Goal: Task Accomplishment & Management: Manage account settings

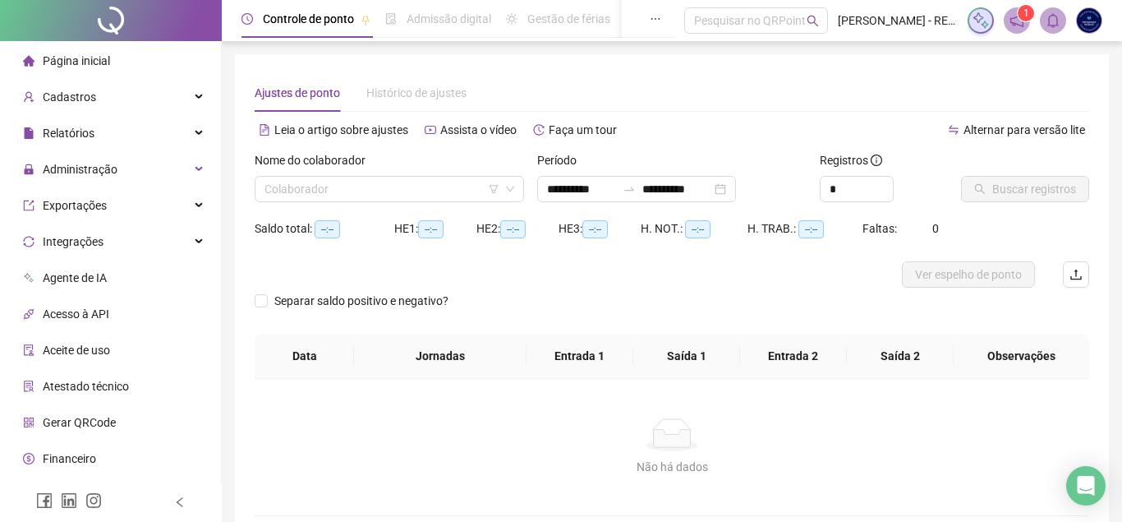
type input "**********"
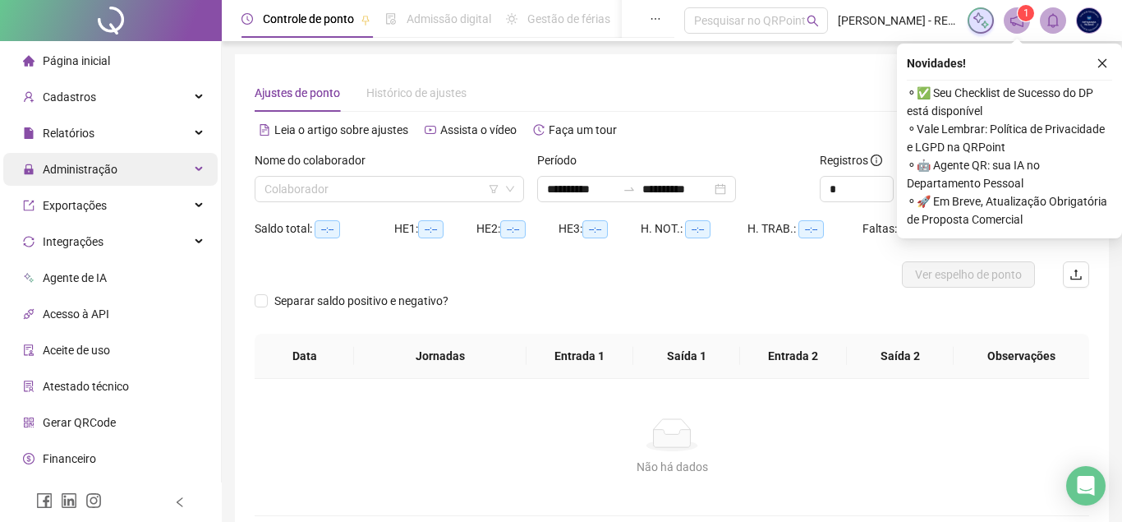
click at [131, 172] on div "Administração" at bounding box center [110, 169] width 214 height 33
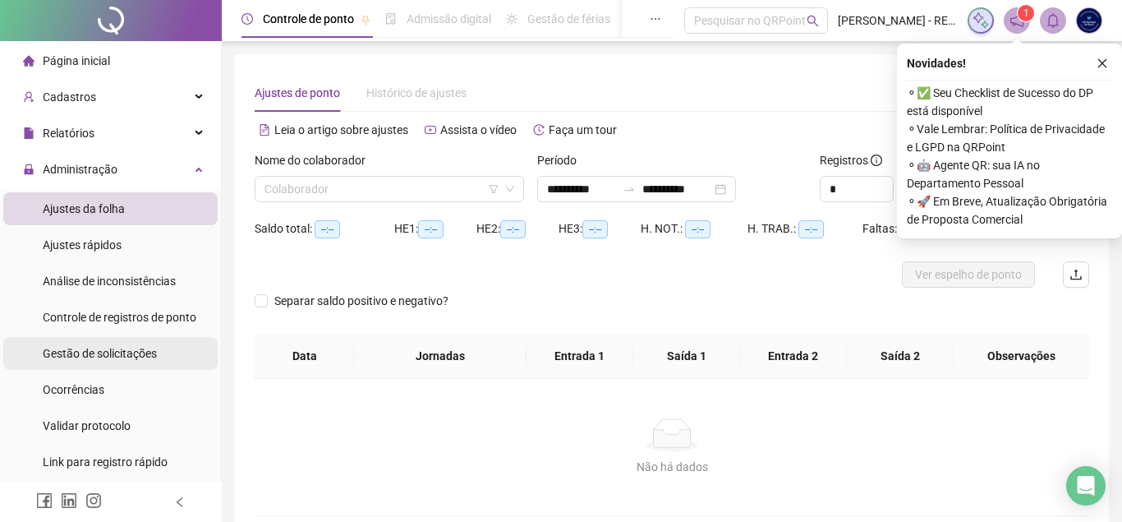
click at [120, 356] on span "Gestão de solicitações" at bounding box center [100, 353] width 114 height 13
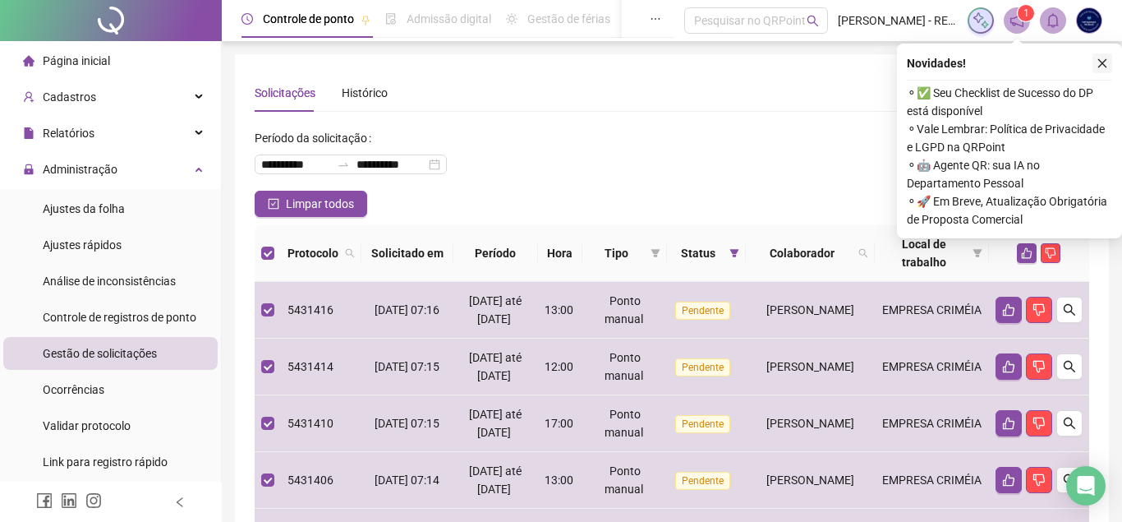
click at [1099, 62] on icon "close" at bounding box center [1103, 64] width 12 height 12
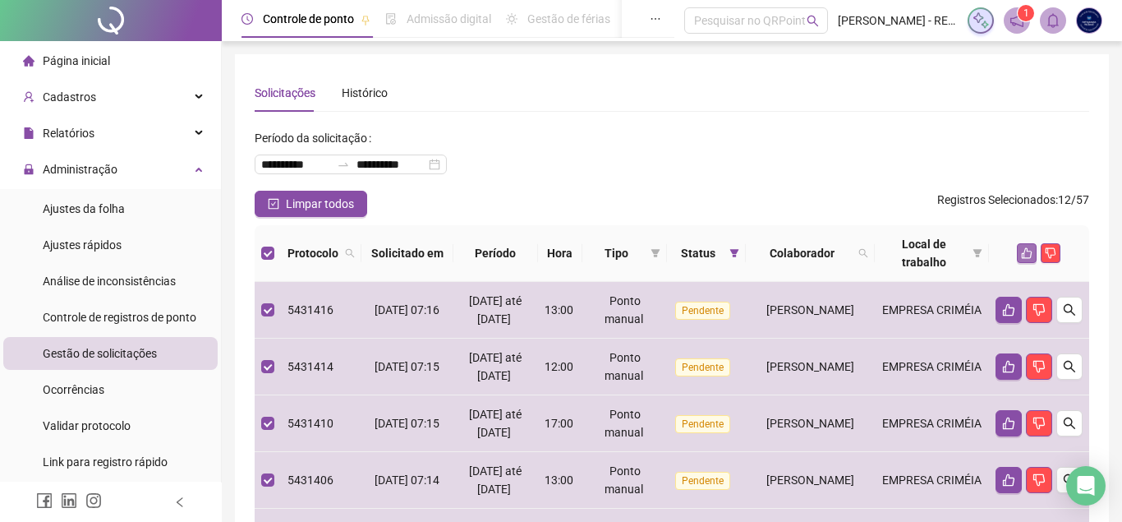
click at [1032, 257] on icon "like" at bounding box center [1027, 253] width 11 height 11
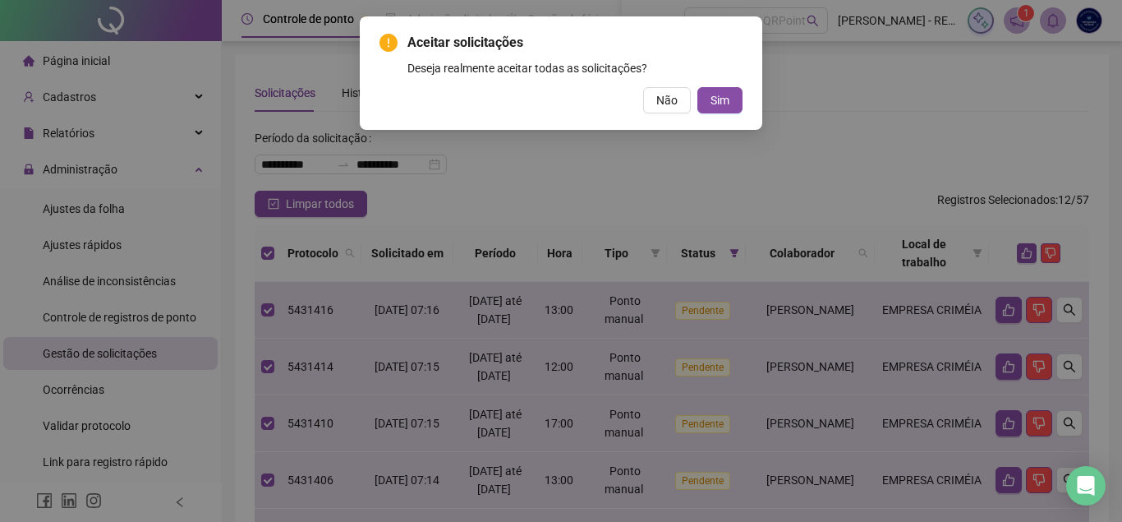
click at [743, 97] on div "Aceitar solicitações Deseja realmente aceitar todas as solicitações? Não Sim" at bounding box center [561, 72] width 403 height 113
drag, startPoint x: 704, startPoint y: 95, endPoint x: 694, endPoint y: 97, distance: 10.8
click at [705, 95] on button "Sim" at bounding box center [720, 100] width 45 height 26
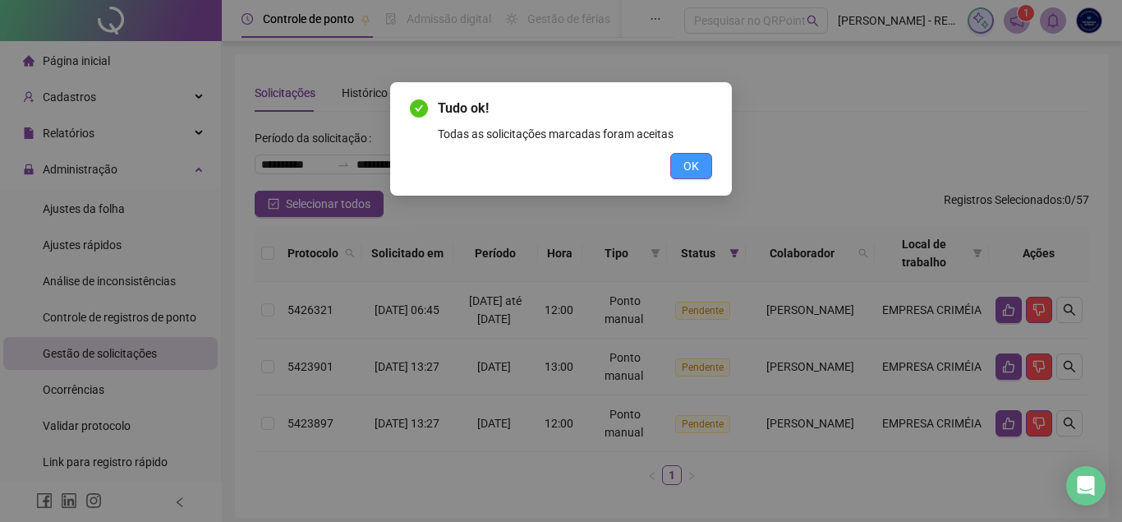
click at [680, 168] on button "OK" at bounding box center [692, 166] width 42 height 26
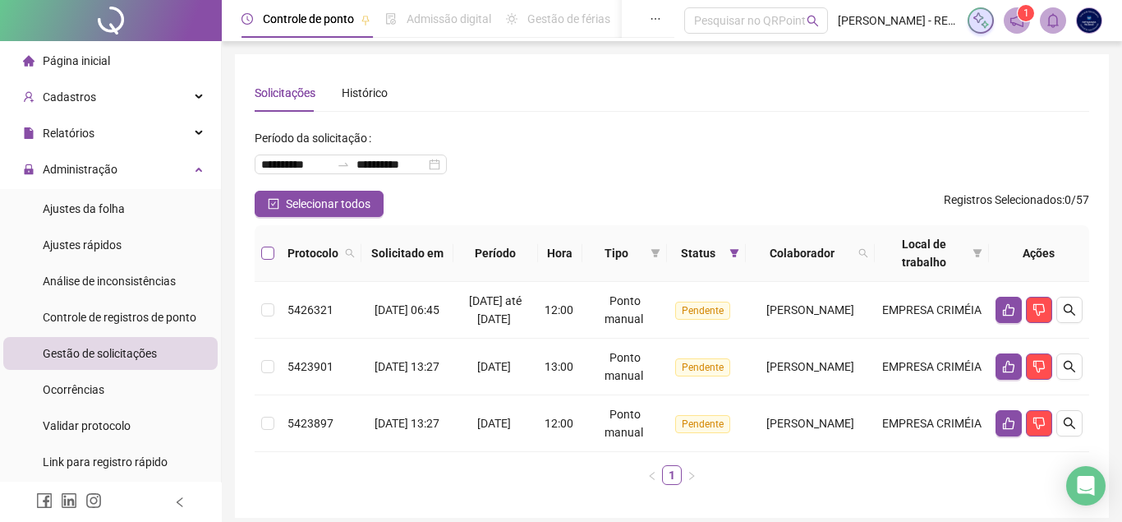
click at [271, 245] on label at bounding box center [267, 253] width 13 height 18
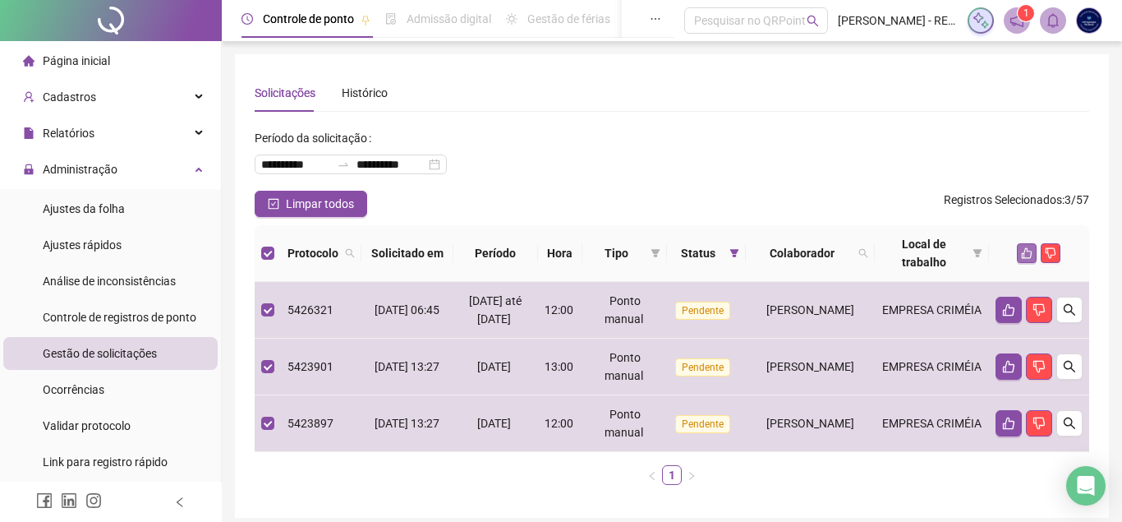
click at [1022, 256] on icon "like" at bounding box center [1027, 253] width 12 height 12
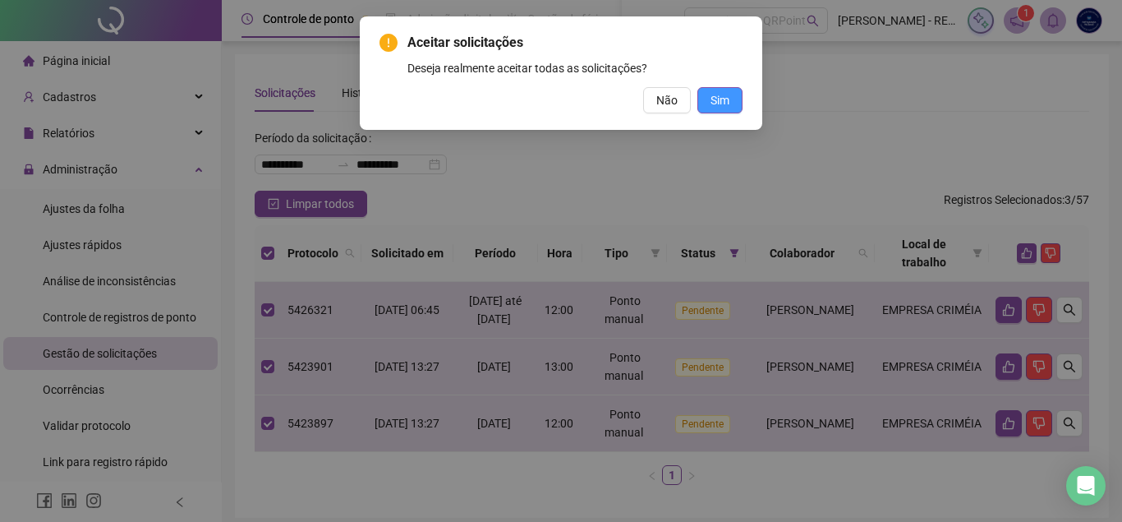
click at [737, 107] on button "Sim" at bounding box center [720, 100] width 45 height 26
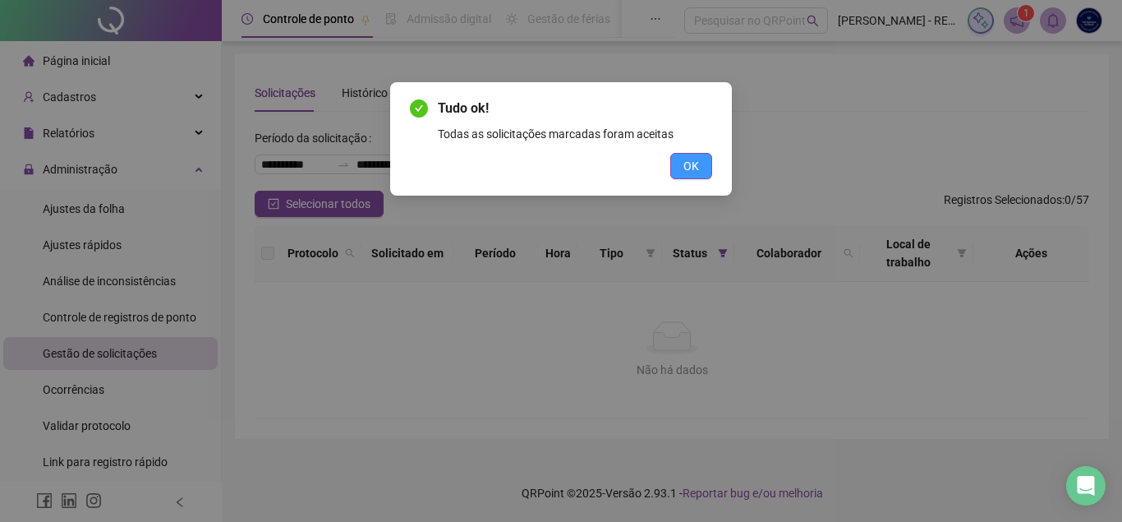
click at [689, 161] on span "OK" at bounding box center [692, 166] width 16 height 18
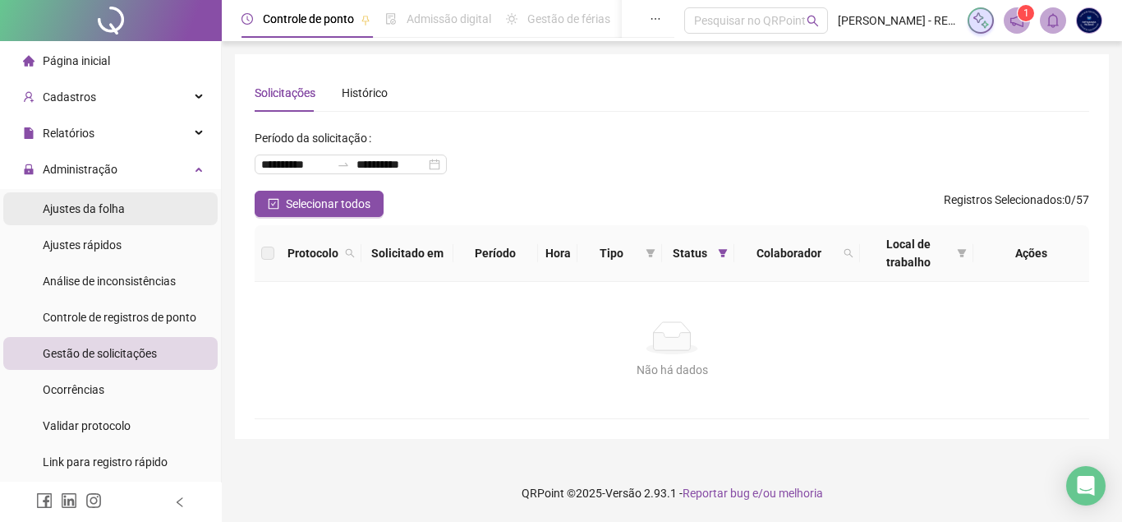
click at [141, 207] on li "Ajustes da folha" at bounding box center [110, 208] width 214 height 33
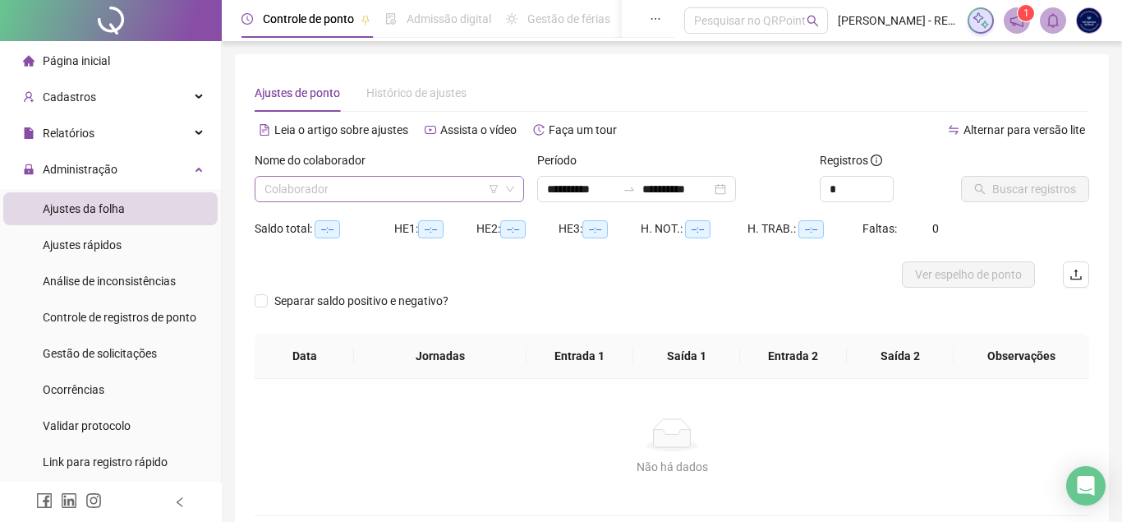
click at [324, 201] on div "Colaborador" at bounding box center [390, 189] width 270 height 26
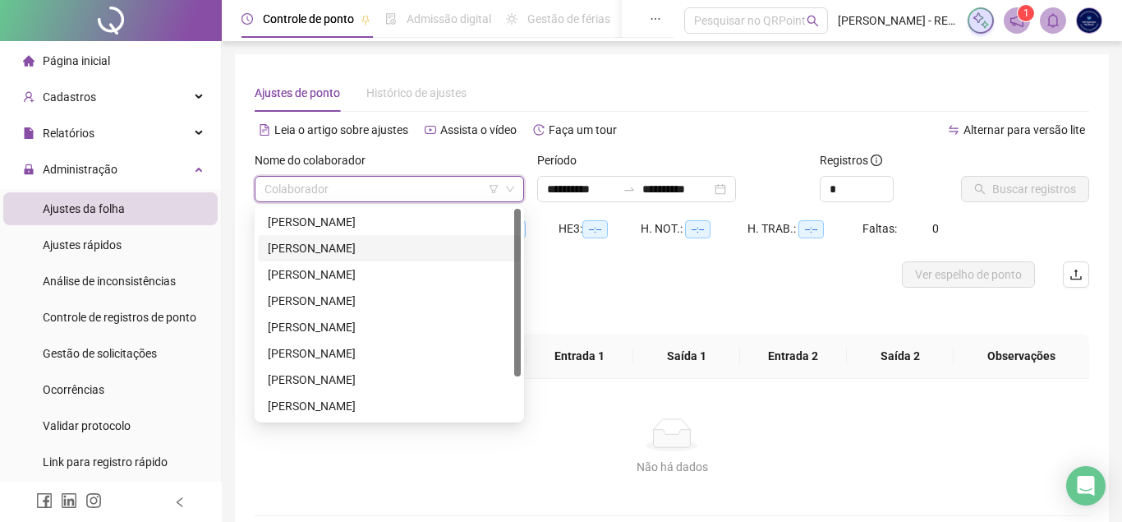
click at [326, 242] on div "[PERSON_NAME]" at bounding box center [389, 248] width 243 height 18
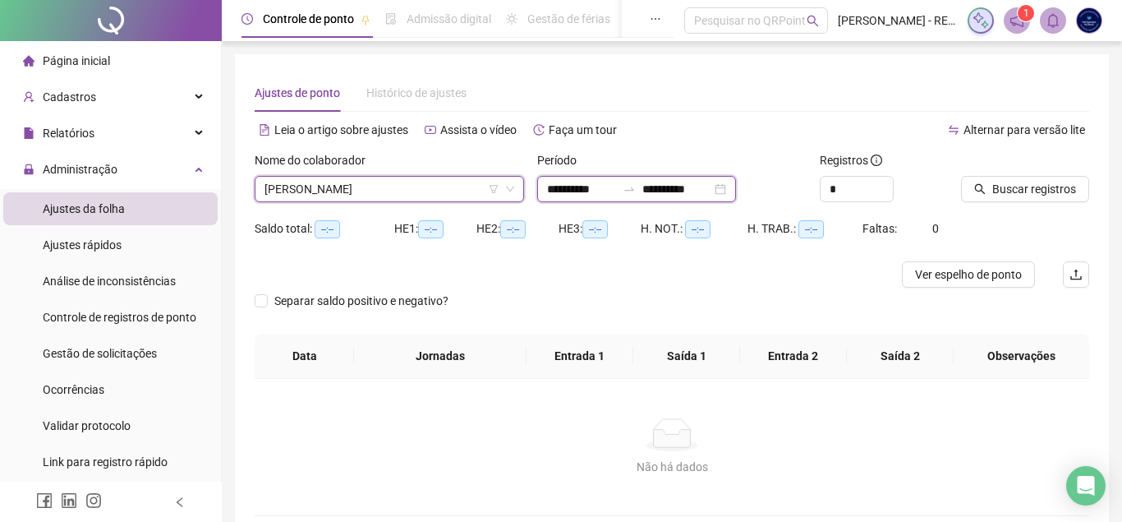
click at [576, 185] on input "**********" at bounding box center [581, 189] width 69 height 18
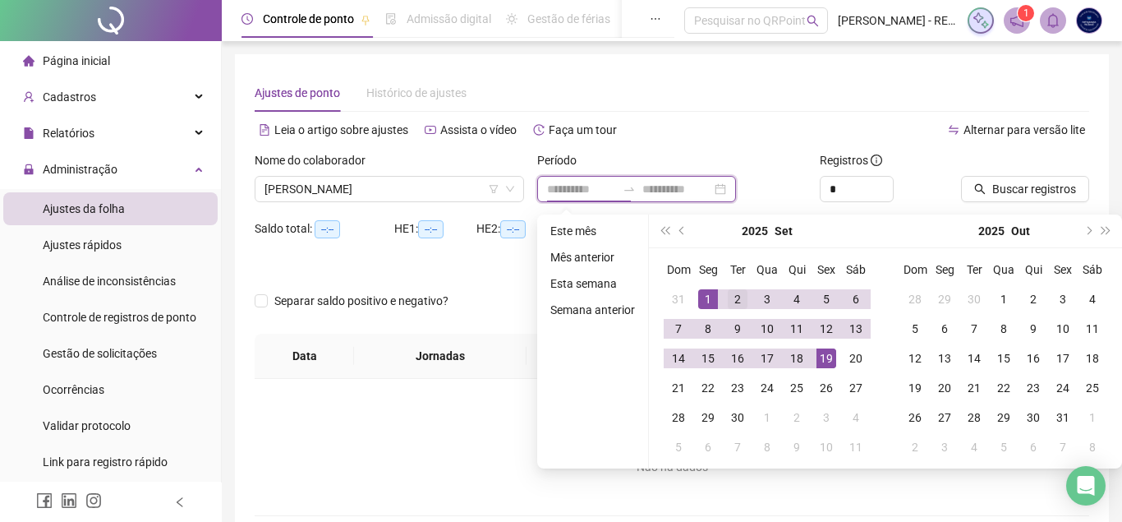
type input "**********"
click at [705, 298] on div "1" at bounding box center [708, 299] width 20 height 20
type input "**********"
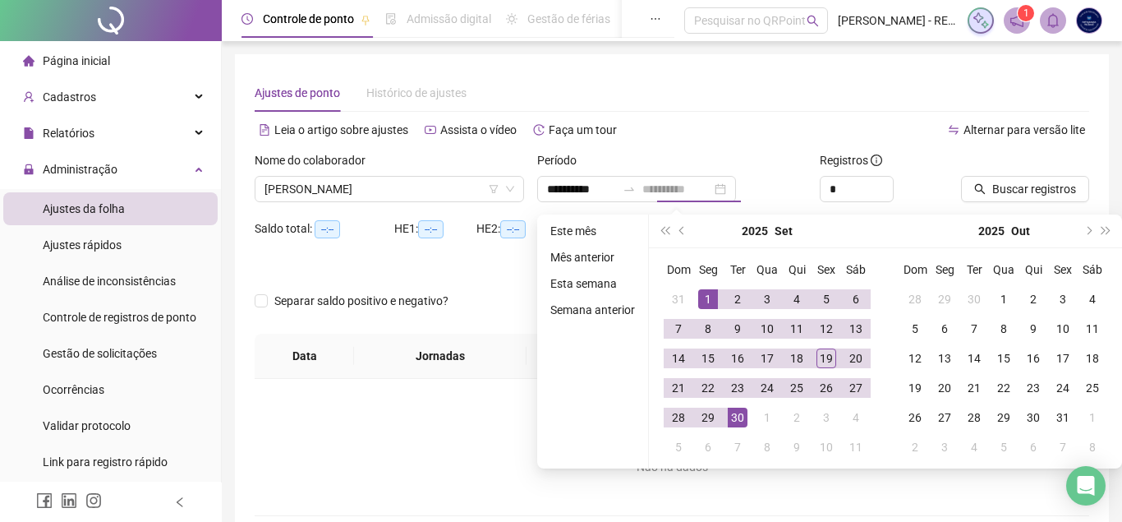
click at [732, 407] on td "30" at bounding box center [738, 418] width 30 height 30
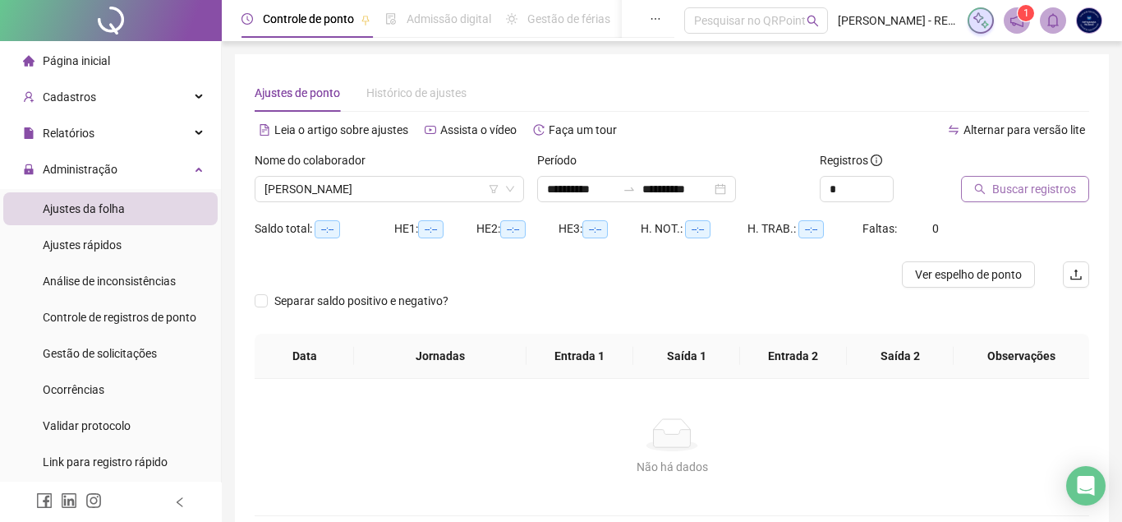
click at [1026, 197] on span "Buscar registros" at bounding box center [1035, 189] width 84 height 18
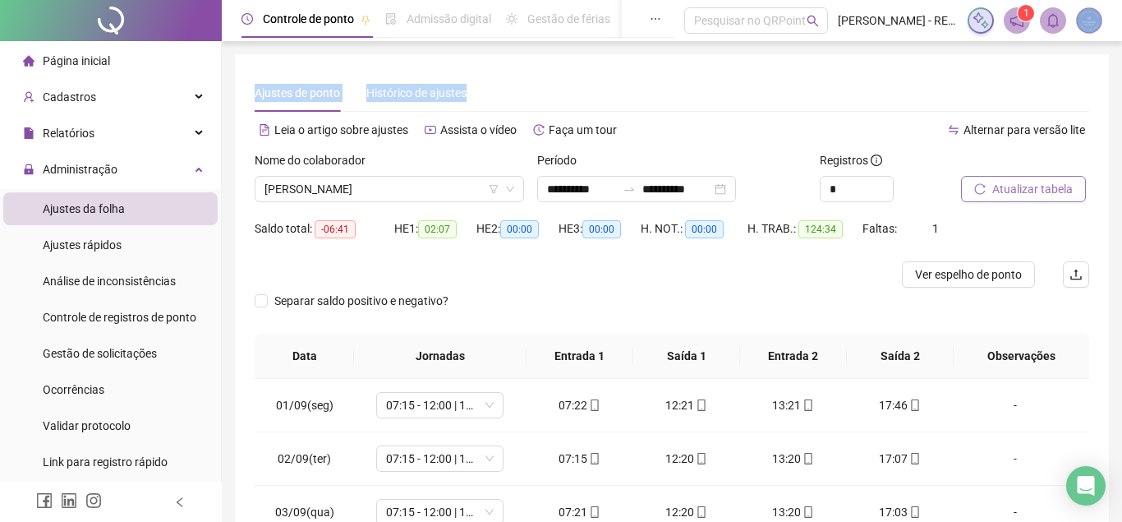
drag, startPoint x: 1122, startPoint y: 104, endPoint x: 1122, endPoint y: 203, distance: 98.6
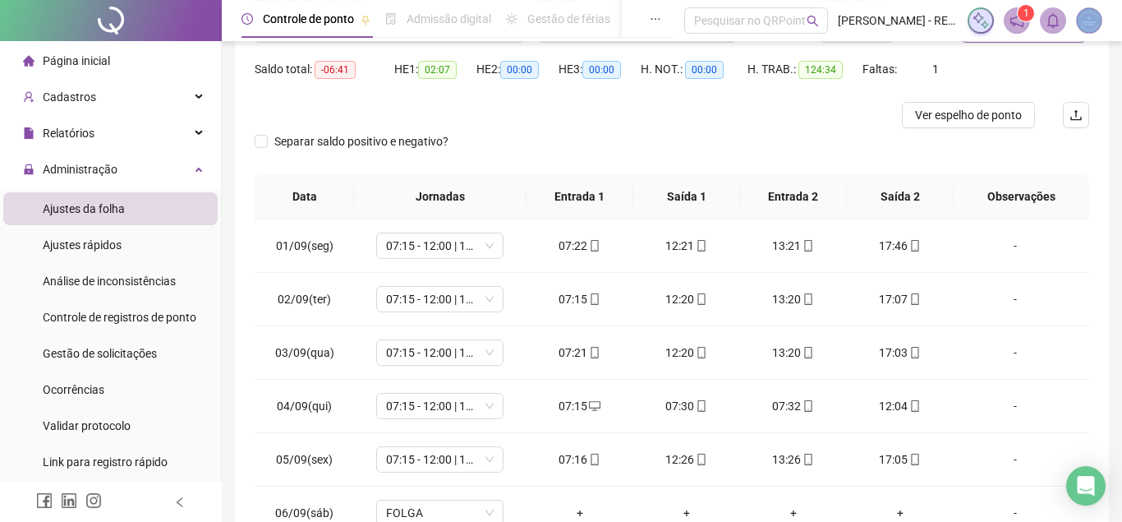
scroll to position [298, 0]
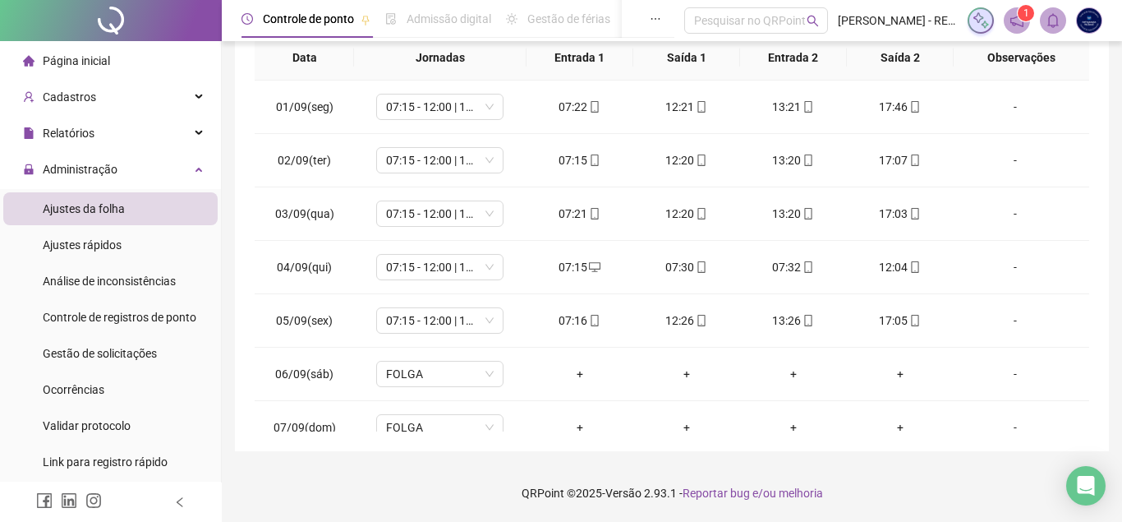
click at [1106, 321] on div "**********" at bounding box center [672, 103] width 874 height 695
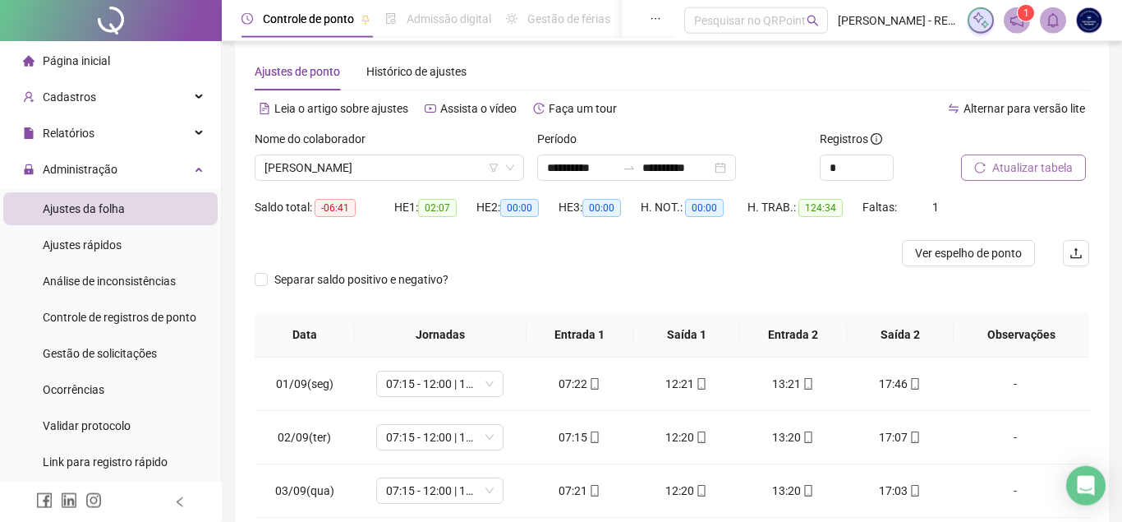
scroll to position [19, 0]
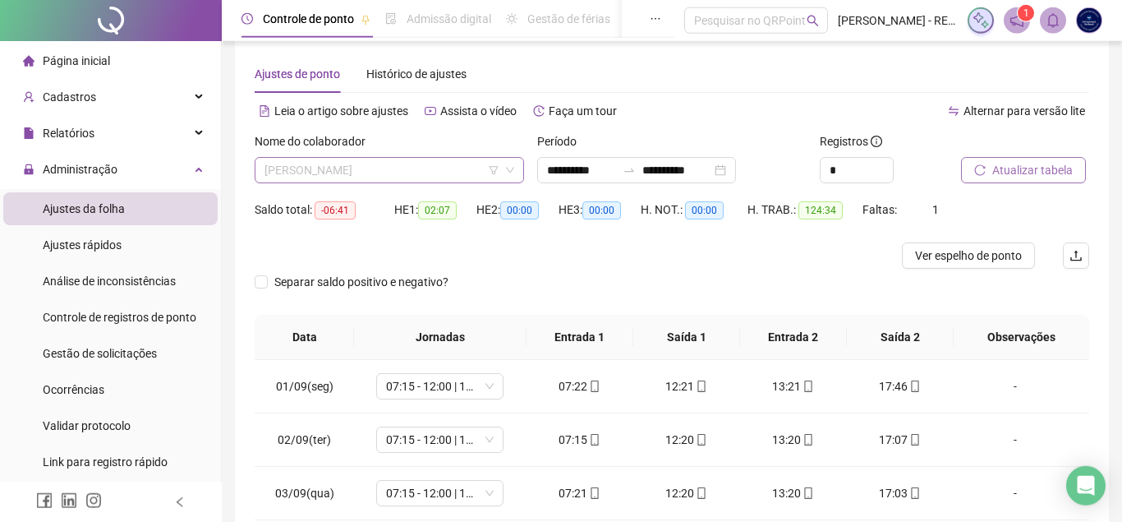
click at [399, 170] on span "[PERSON_NAME]" at bounding box center [390, 170] width 250 height 25
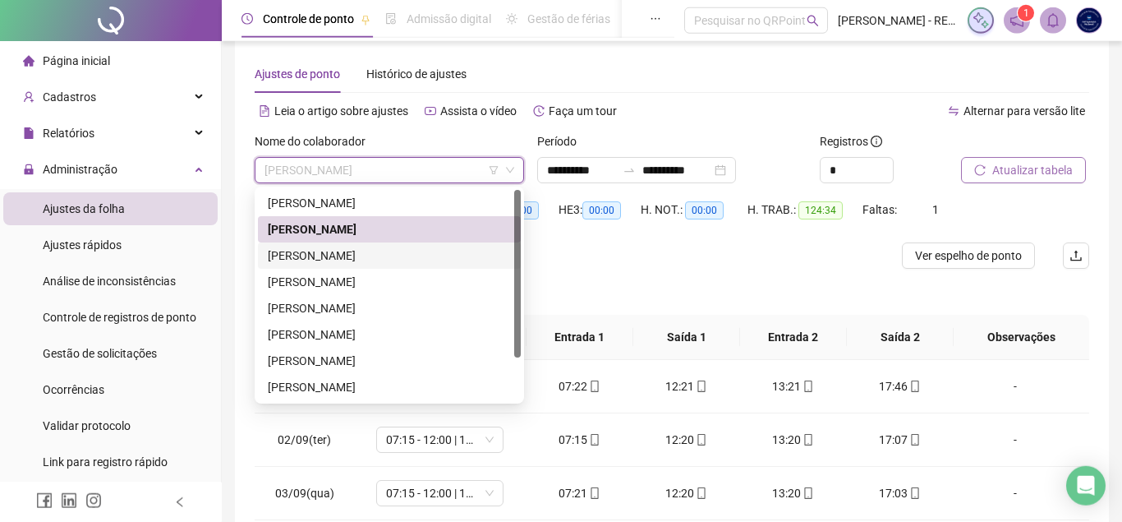
click at [381, 257] on div "[PERSON_NAME]" at bounding box center [389, 256] width 243 height 18
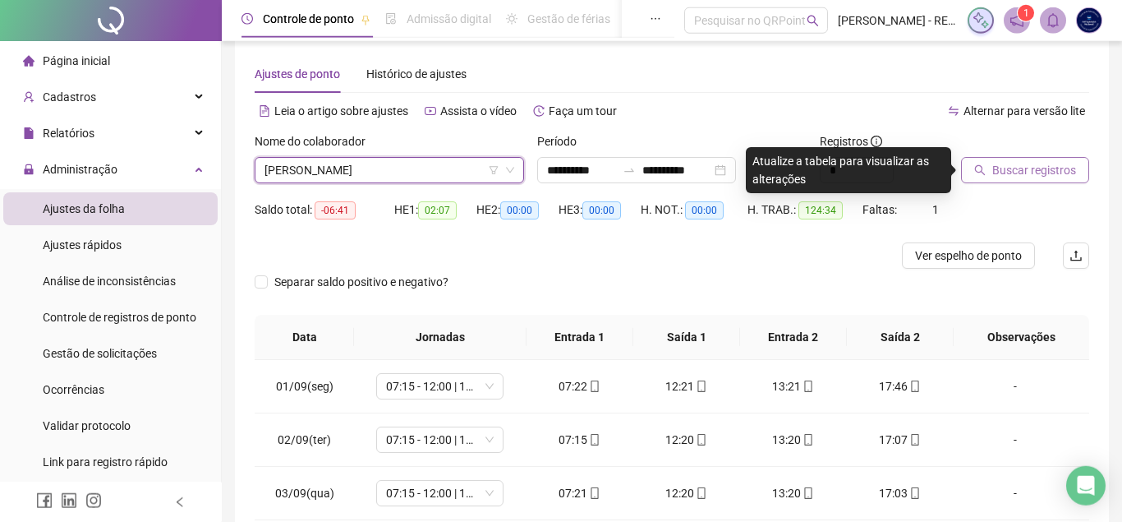
click at [1002, 166] on span "Buscar registros" at bounding box center [1035, 170] width 84 height 18
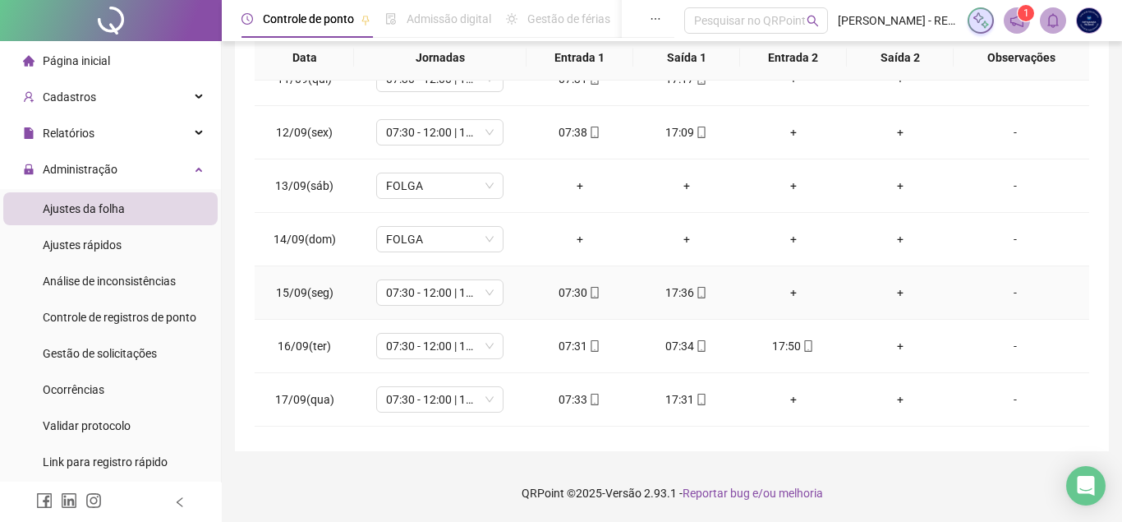
scroll to position [664, 0]
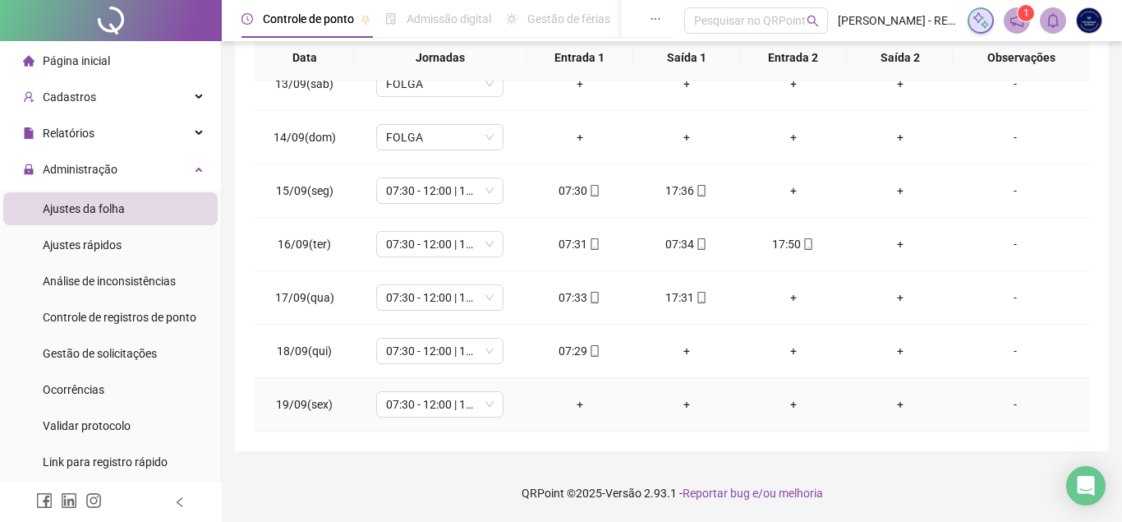
click at [1013, 401] on div "-" at bounding box center [1015, 404] width 97 height 18
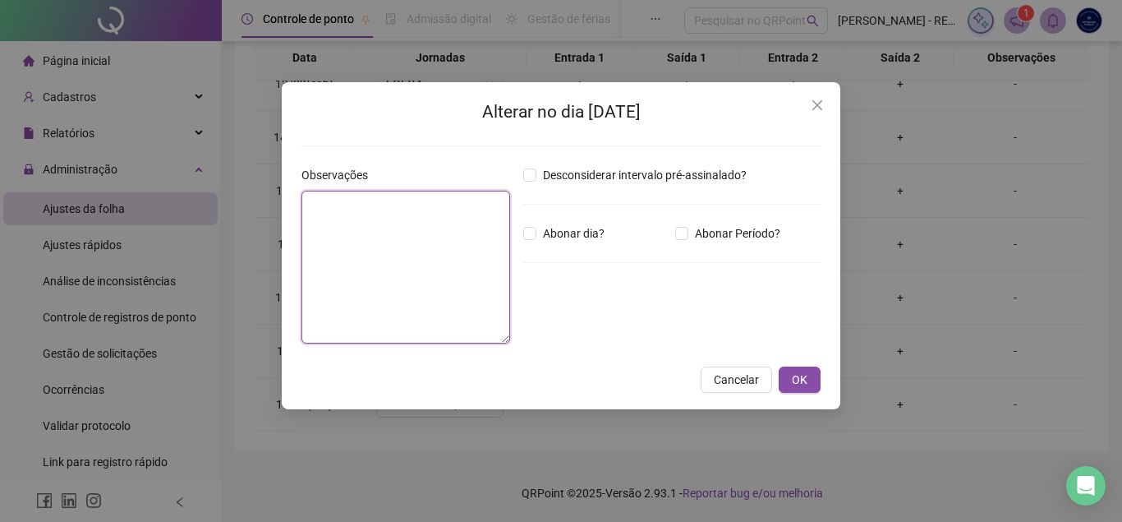
click at [357, 219] on textarea at bounding box center [406, 267] width 209 height 153
type textarea "*****"
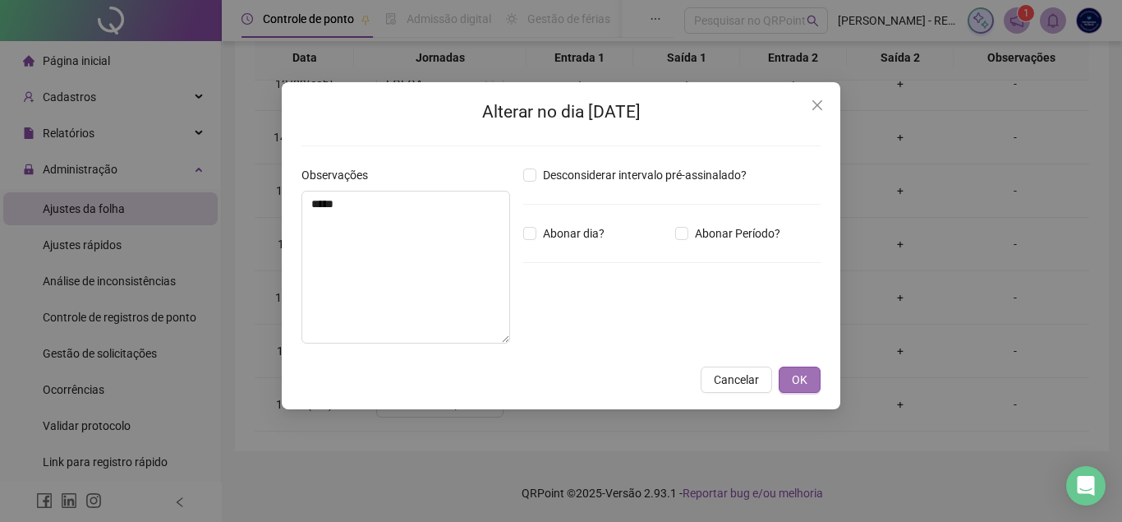
click at [813, 372] on button "OK" at bounding box center [800, 379] width 42 height 26
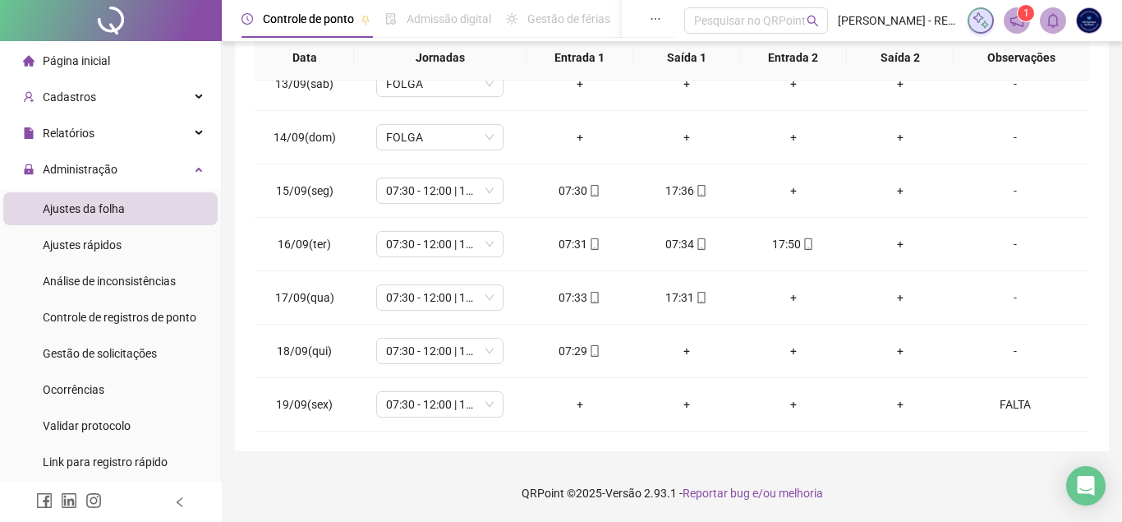
scroll to position [0, 0]
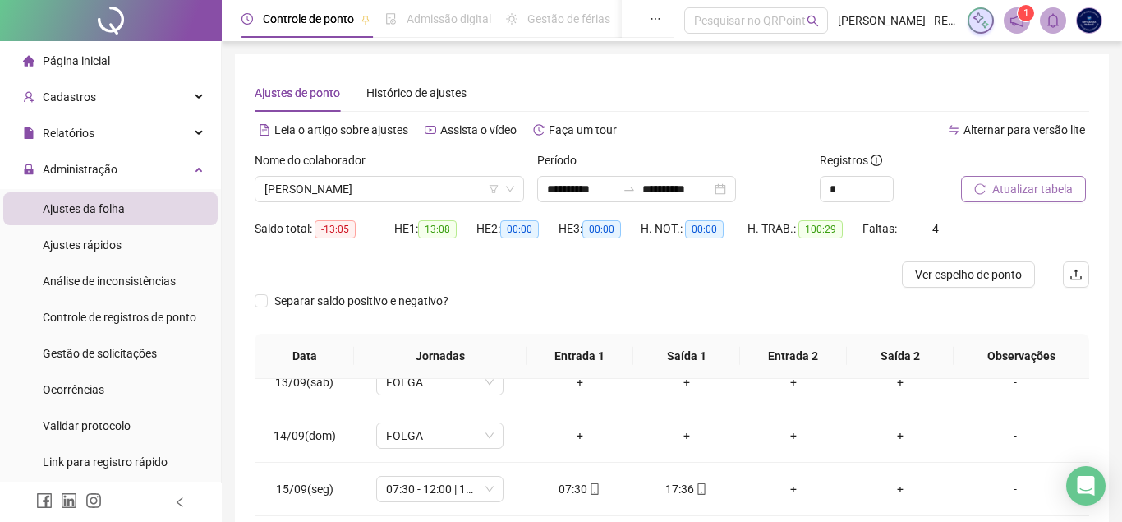
click at [1024, 194] on span "Atualizar tabela" at bounding box center [1033, 189] width 81 height 18
click at [322, 191] on span "[PERSON_NAME]" at bounding box center [390, 189] width 250 height 25
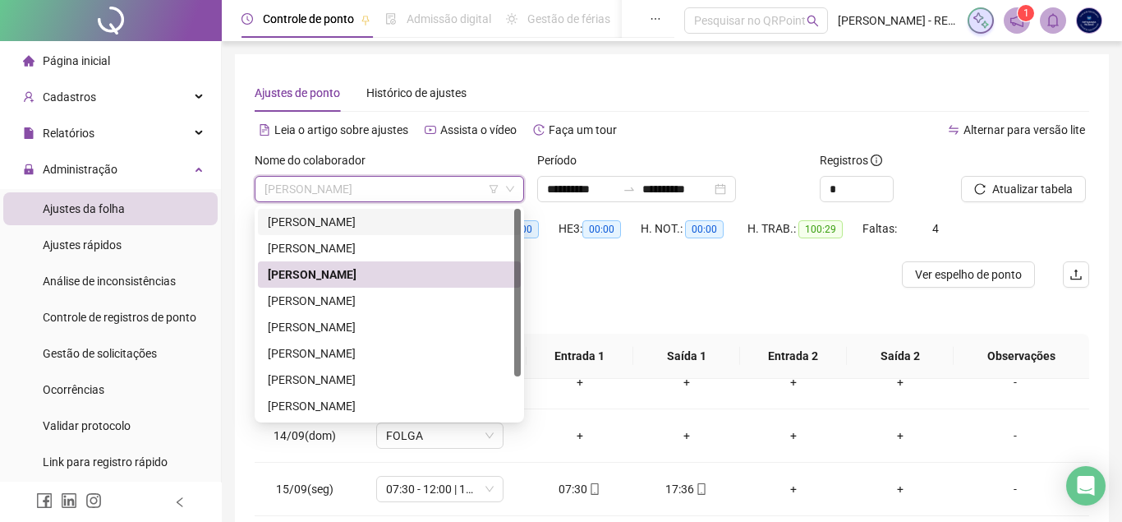
click at [378, 212] on div "[PERSON_NAME]" at bounding box center [389, 222] width 263 height 26
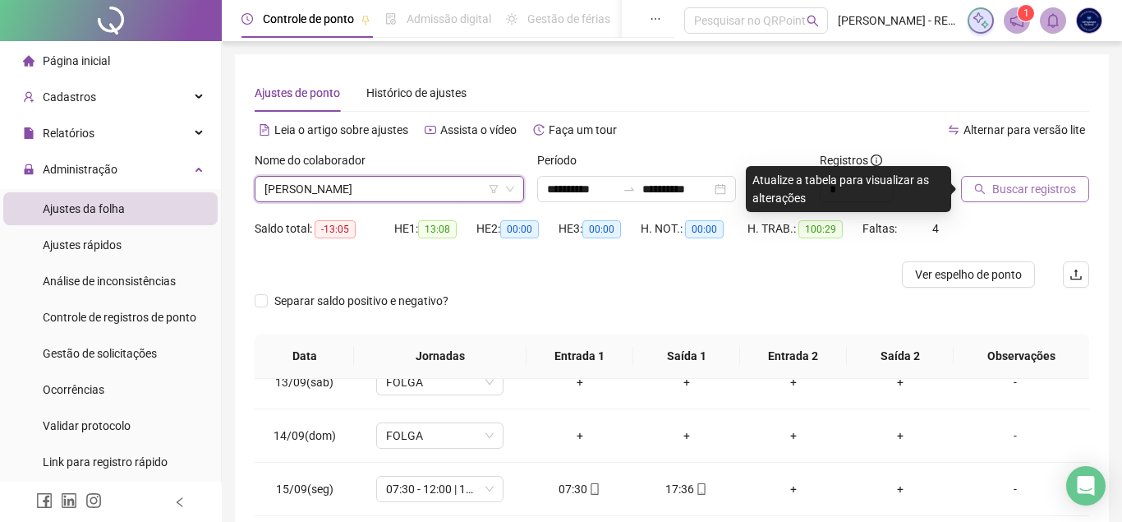
click at [1044, 192] on span "Buscar registros" at bounding box center [1035, 189] width 84 height 18
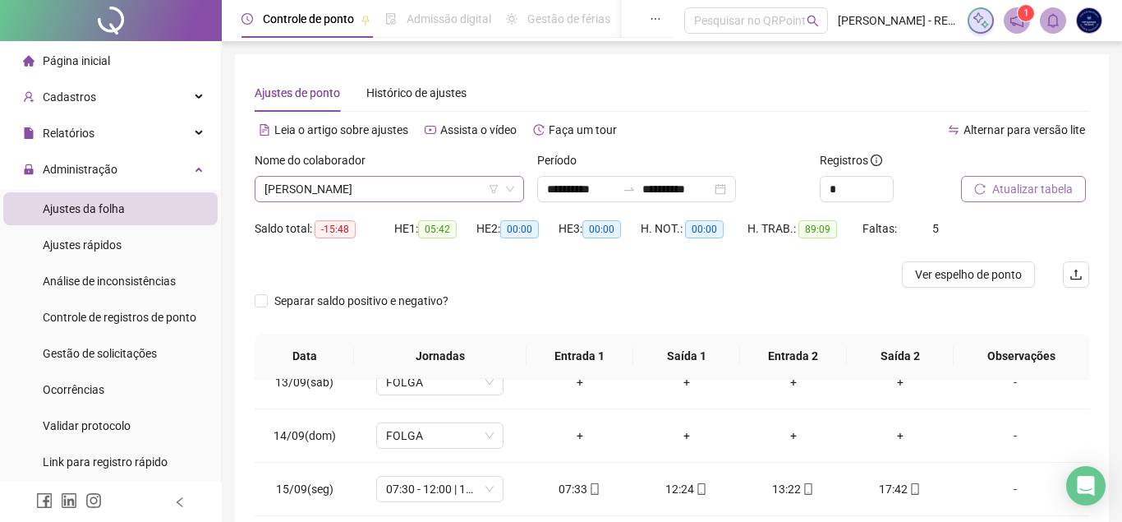
click at [334, 181] on span "[PERSON_NAME]" at bounding box center [390, 189] width 250 height 25
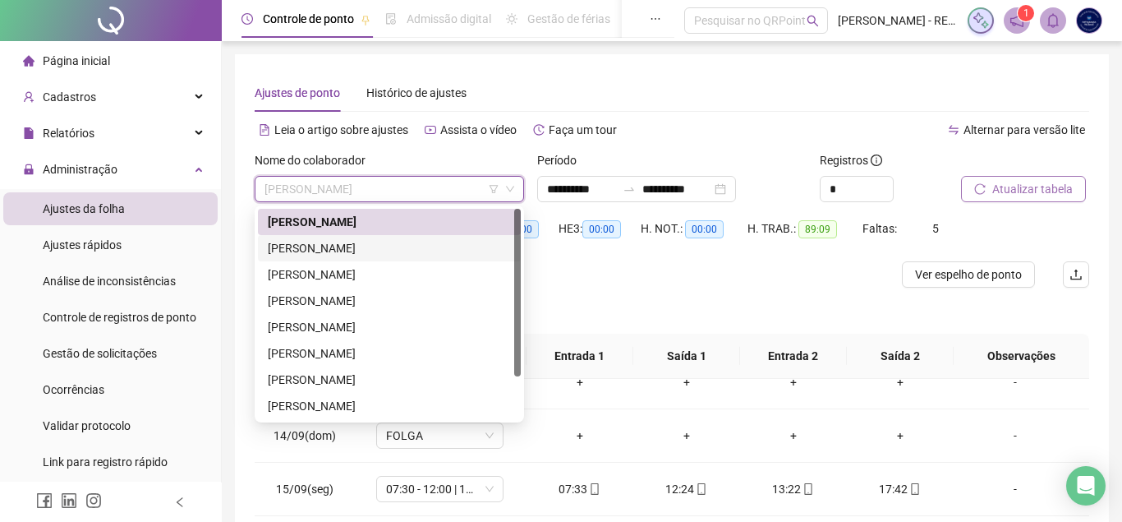
click at [376, 253] on div "[PERSON_NAME]" at bounding box center [389, 248] width 243 height 18
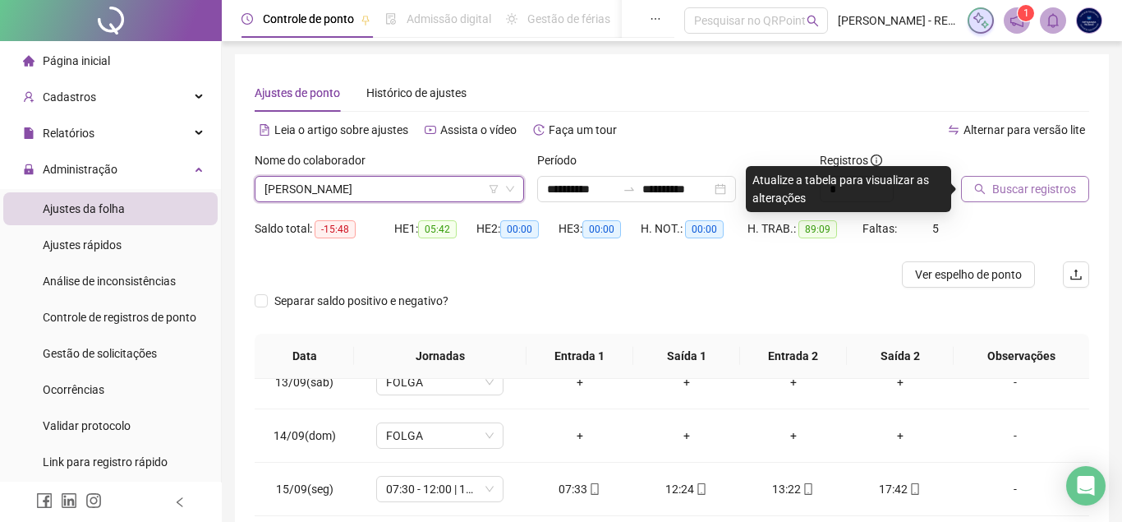
click at [1008, 187] on span "Buscar registros" at bounding box center [1035, 189] width 84 height 18
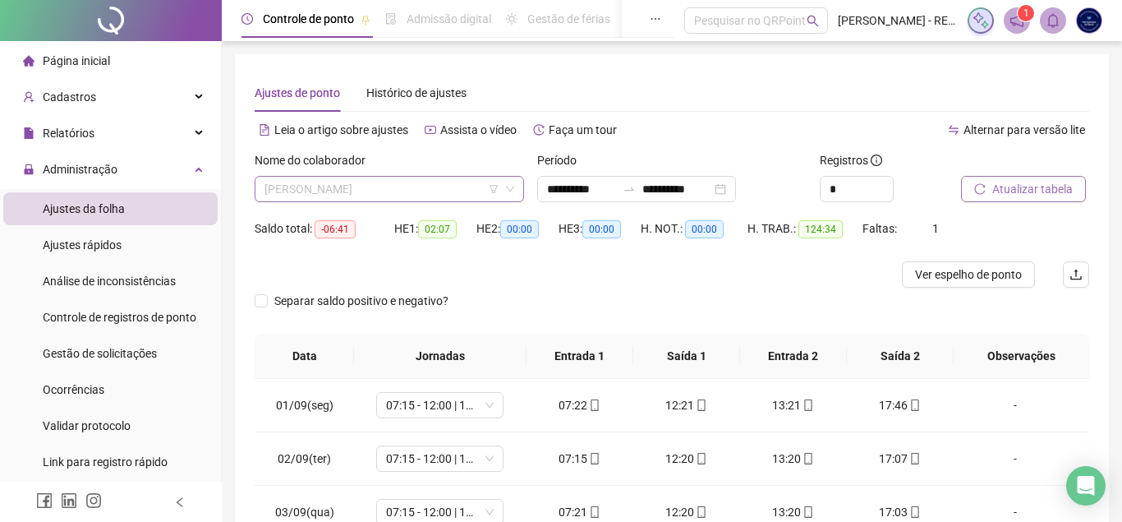
click at [436, 199] on span "[PERSON_NAME]" at bounding box center [390, 189] width 250 height 25
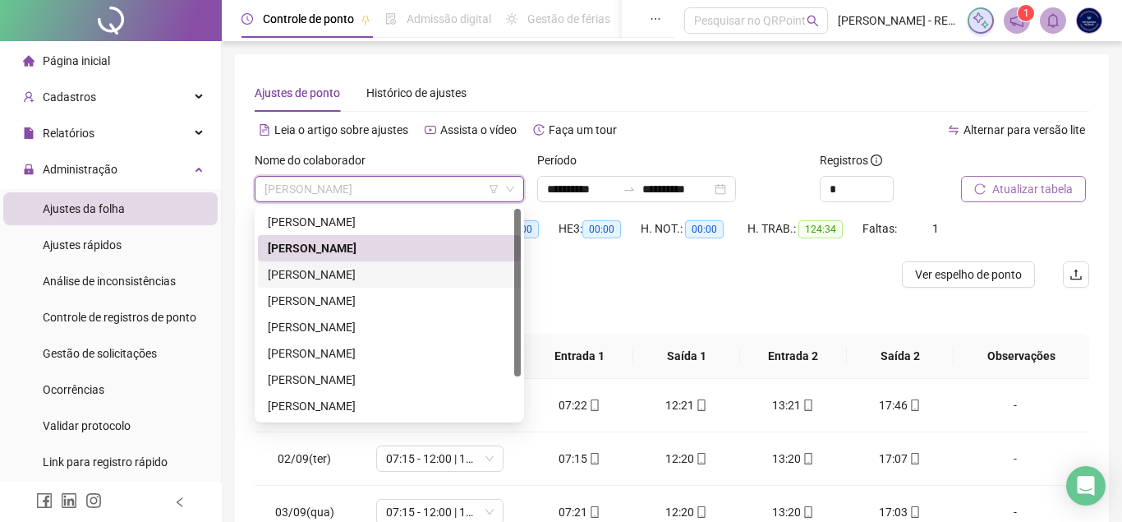
click at [412, 275] on div "[PERSON_NAME]" at bounding box center [389, 274] width 243 height 18
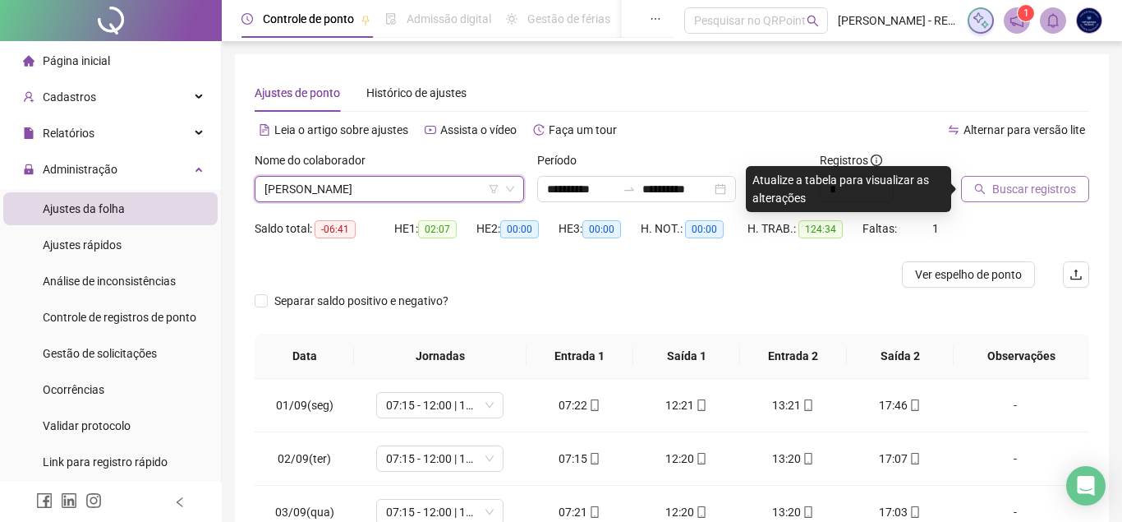
click at [1051, 185] on span "Buscar registros" at bounding box center [1035, 189] width 84 height 18
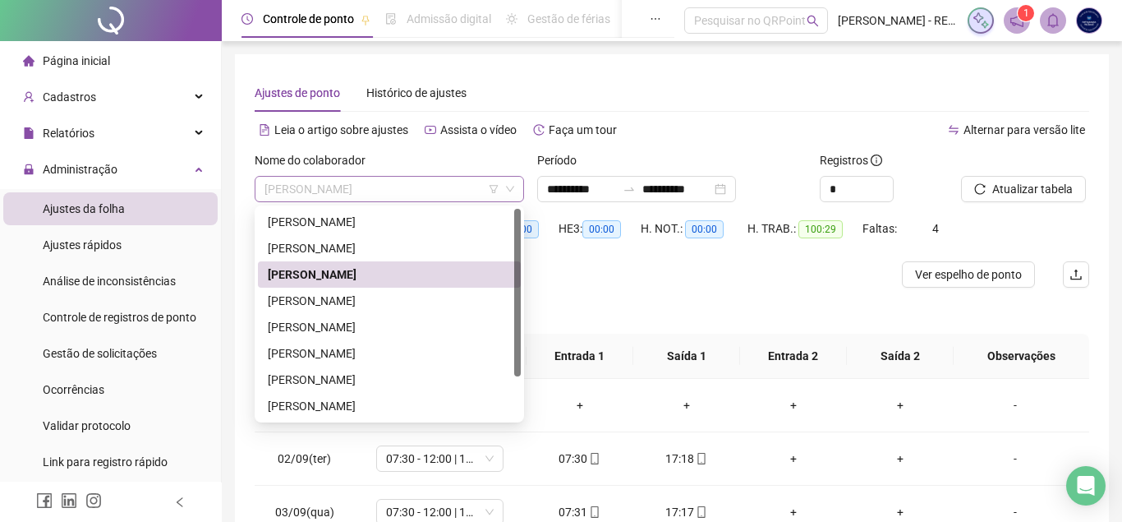
click at [398, 189] on span "[PERSON_NAME]" at bounding box center [390, 189] width 250 height 25
click at [405, 292] on div "[PERSON_NAME]" at bounding box center [389, 301] width 243 height 18
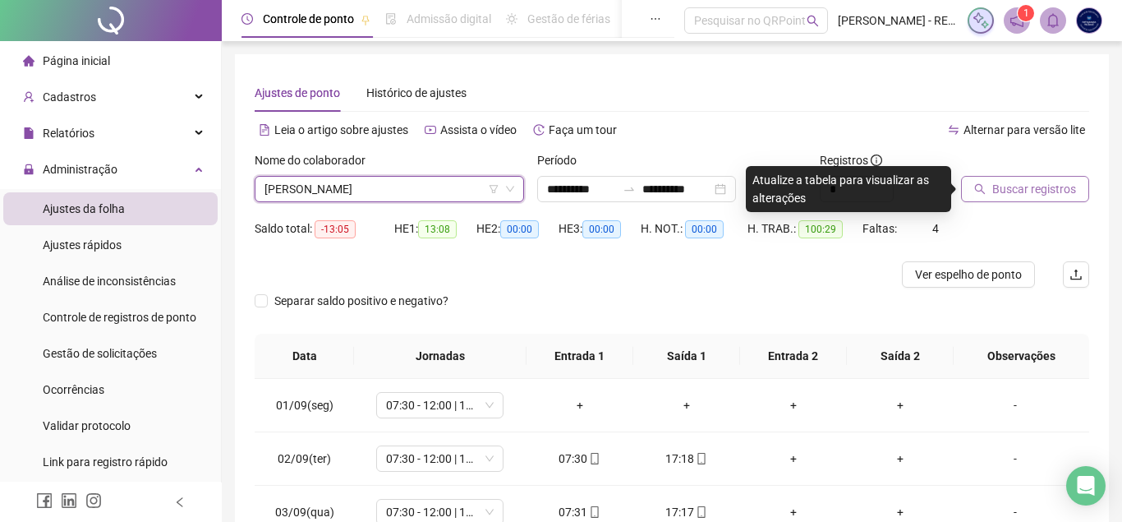
click at [993, 201] on button "Buscar registros" at bounding box center [1025, 189] width 128 height 26
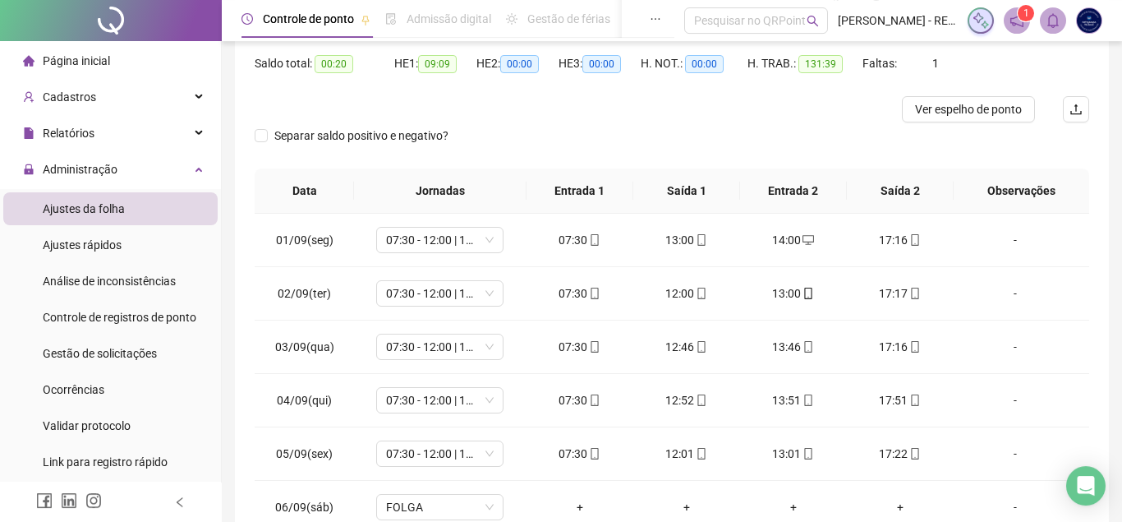
scroll to position [58, 0]
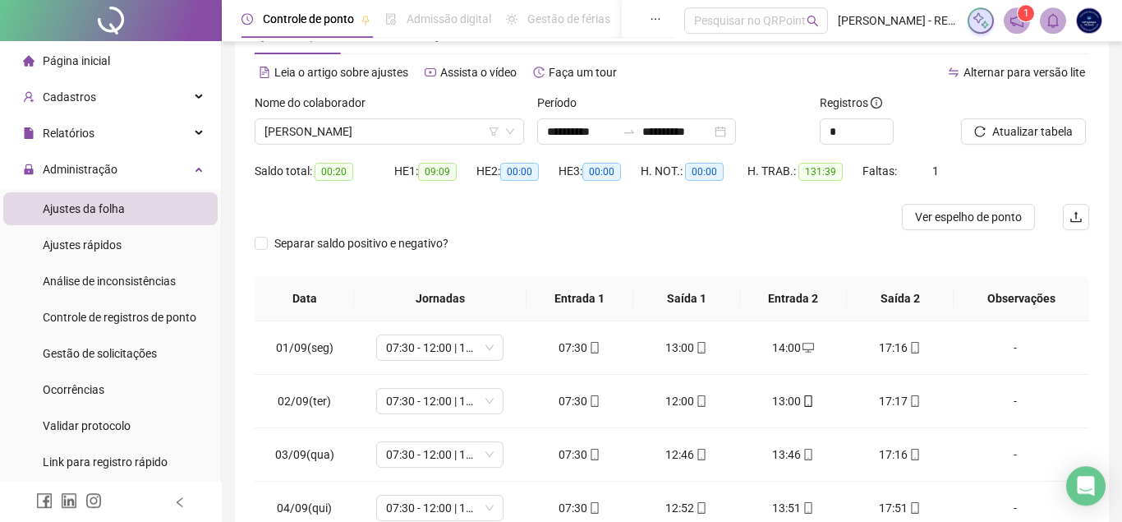
click at [403, 149] on div "Nome do colaborador [PERSON_NAME]" at bounding box center [389, 126] width 283 height 64
click at [408, 148] on div "Nome do colaborador [PERSON_NAME]" at bounding box center [389, 126] width 283 height 64
click at [426, 139] on span "[PERSON_NAME]" at bounding box center [390, 131] width 250 height 25
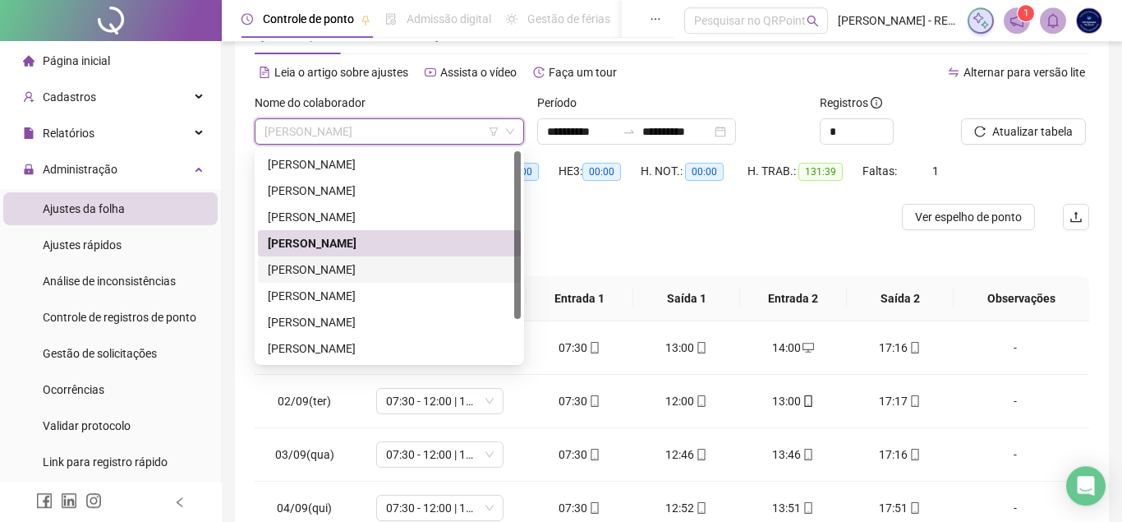
click at [454, 273] on div "[PERSON_NAME]" at bounding box center [389, 269] width 243 height 18
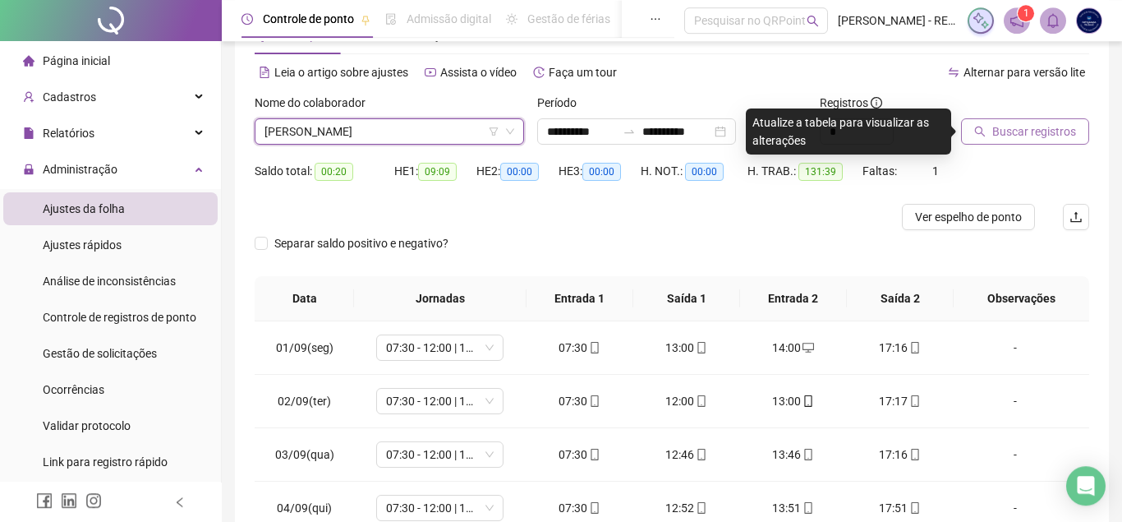
click at [1012, 134] on span "Buscar registros" at bounding box center [1035, 131] width 84 height 18
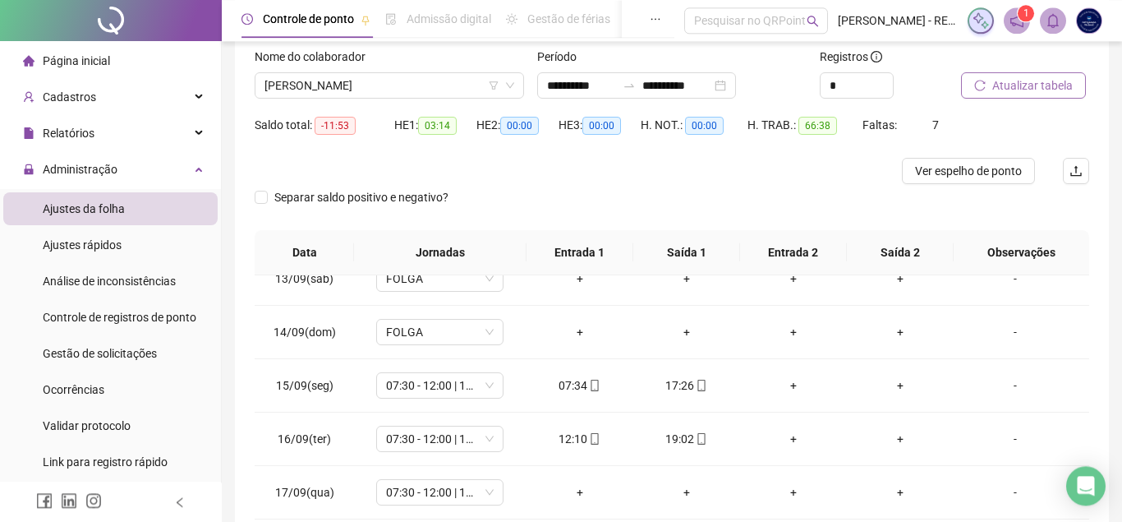
scroll to position [0, 0]
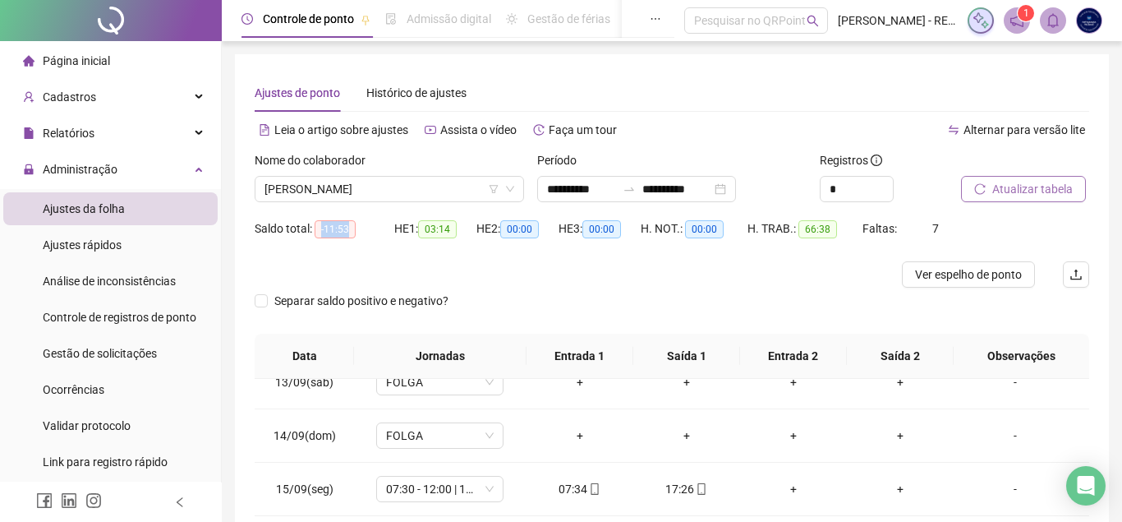
drag, startPoint x: 317, startPoint y: 228, endPoint x: 355, endPoint y: 226, distance: 37.8
click at [355, 226] on span "-11:53" at bounding box center [335, 229] width 41 height 18
click at [451, 257] on div "HE 1: 03:14" at bounding box center [435, 238] width 82 height 46
drag, startPoint x: 974, startPoint y: 220, endPoint x: 915, endPoint y: 233, distance: 60.6
click at [915, 233] on div "Saldo total: -11:53 HE 1: 03:14 HE 2: 00:00 HE 3: 00:00 H. NOT.: 00:00 H. TRAB.…" at bounding box center [672, 238] width 835 height 46
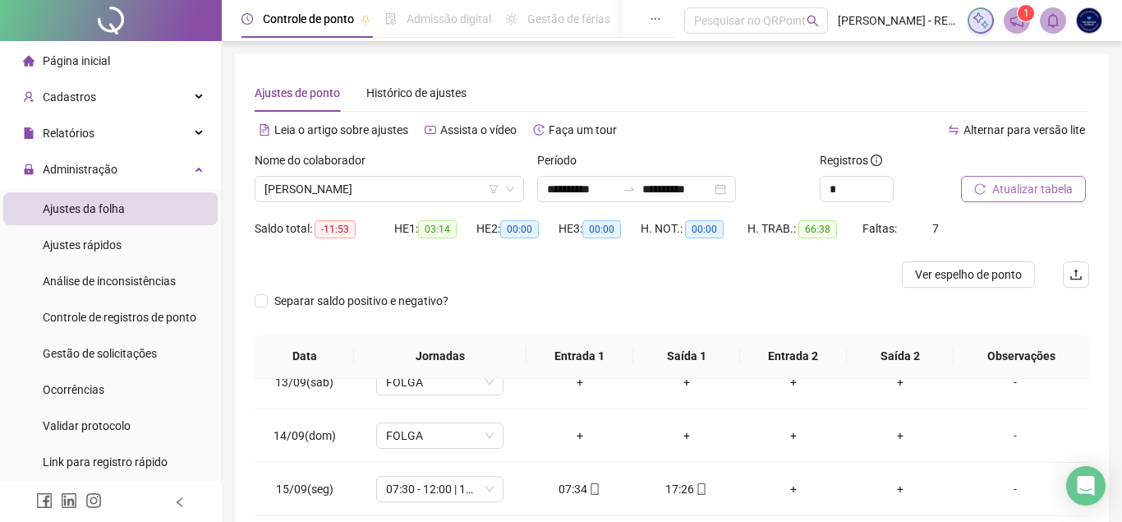
click at [958, 233] on div "Saldo total: -11:53 HE 1: 03:14 HE 2: 00:00 HE 3: 00:00 H. NOT.: 00:00 H. TRAB.…" at bounding box center [672, 238] width 835 height 46
